Goal: Transaction & Acquisition: Download file/media

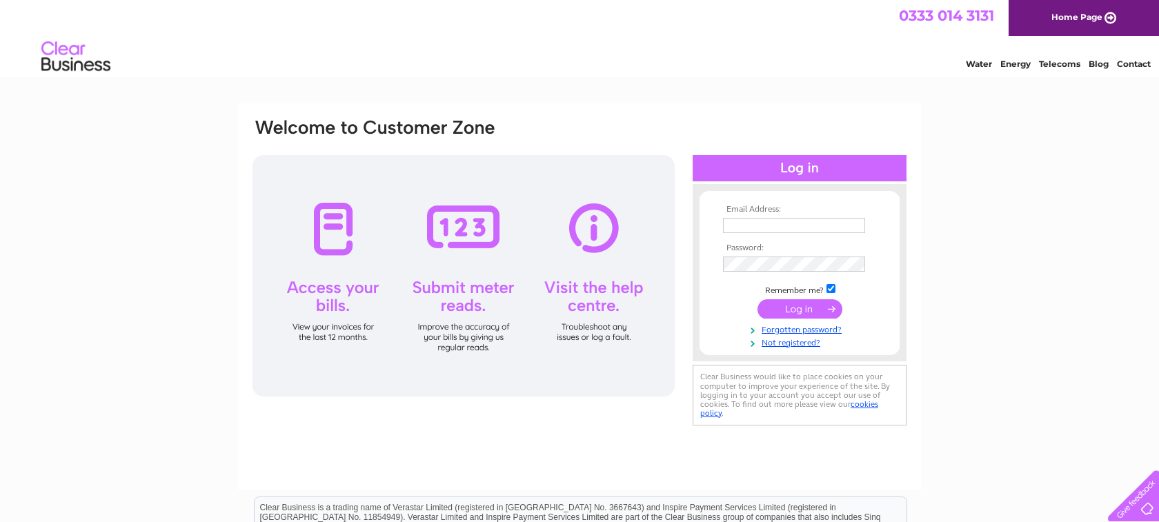
type input "ehsan141@hotmail.com"
click at [796, 310] on input "submit" at bounding box center [799, 308] width 85 height 19
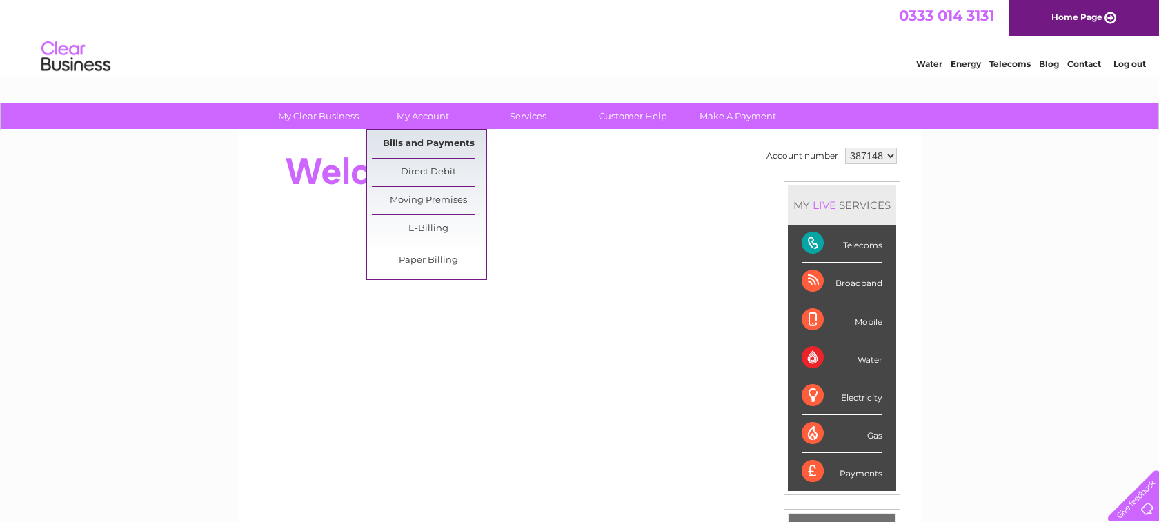
click at [410, 143] on link "Bills and Payments" at bounding box center [429, 144] width 114 height 28
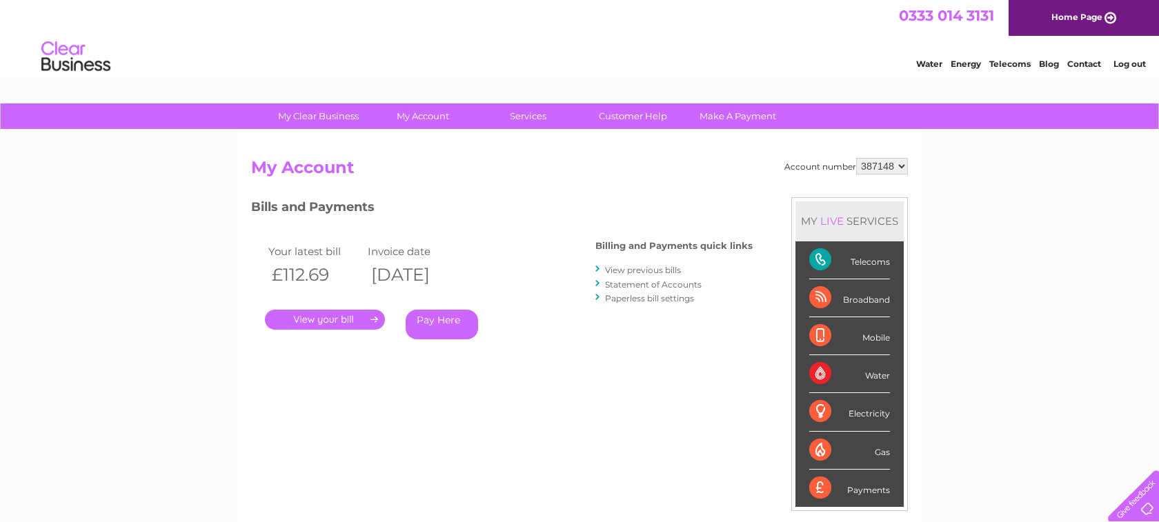
click at [324, 315] on link "." at bounding box center [325, 320] width 120 height 20
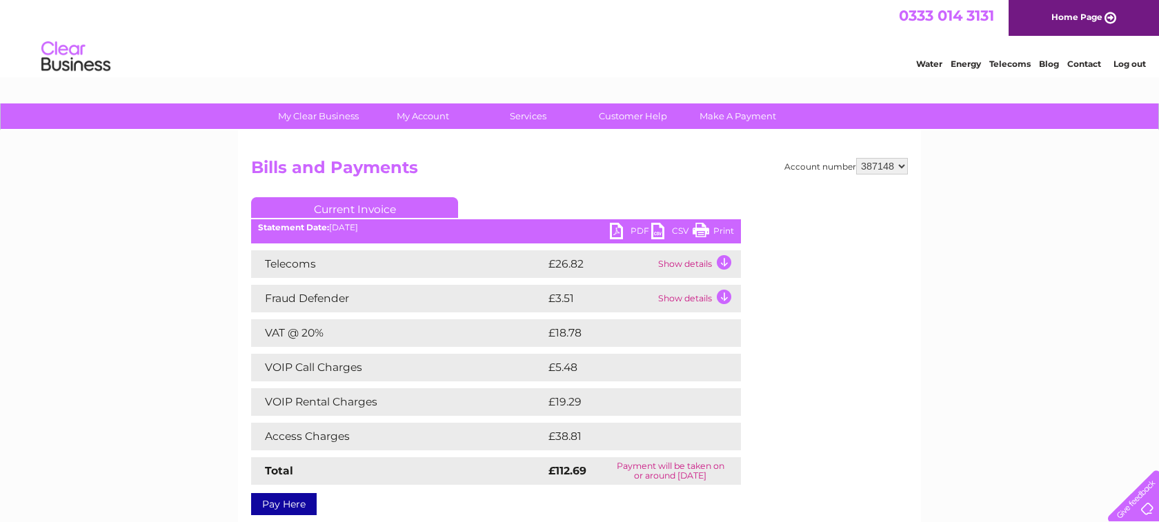
click at [637, 228] on link "PDF" at bounding box center [630, 233] width 41 height 20
click at [884, 168] on select "387148 387152" at bounding box center [882, 166] width 52 height 17
select select "387152"
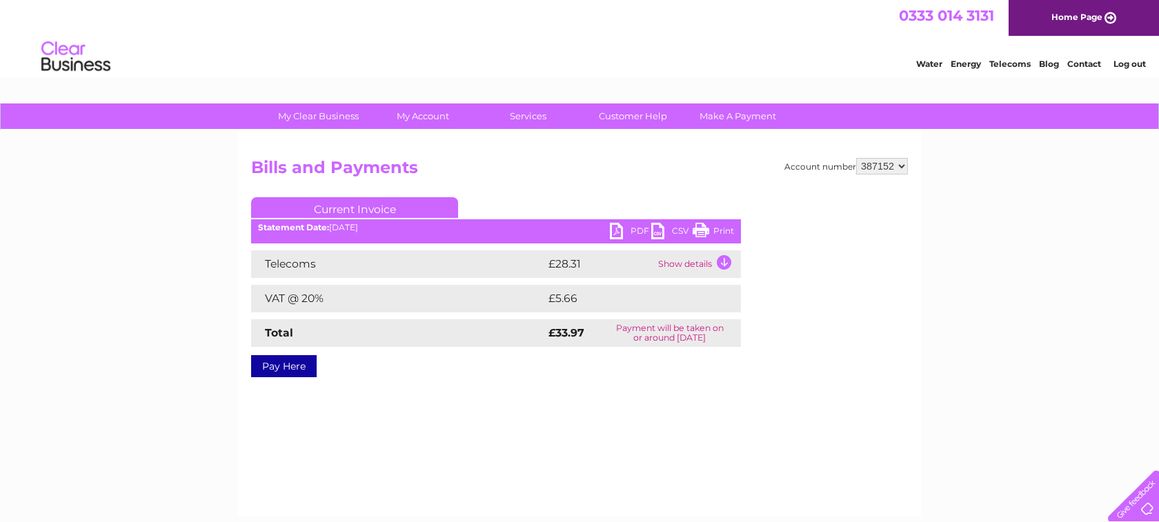
click at [617, 228] on link "PDF" at bounding box center [630, 233] width 41 height 20
